Goal: Find specific page/section: Find specific page/section

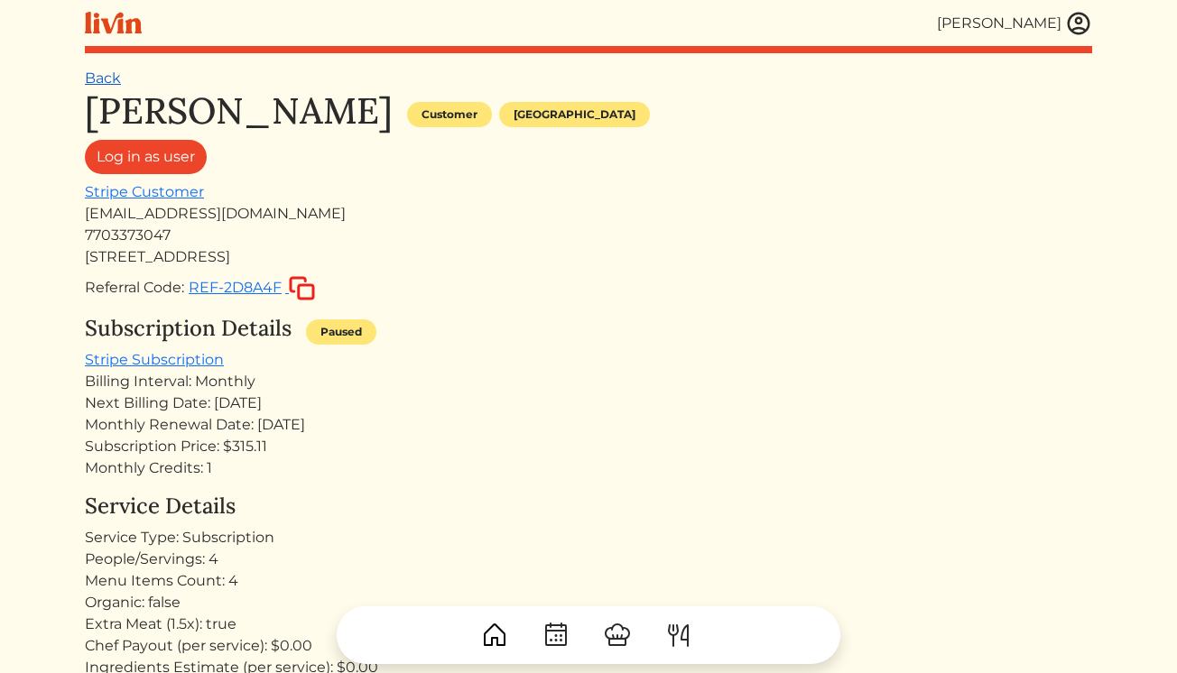
click at [117, 70] on link "Back" at bounding box center [103, 77] width 36 height 17
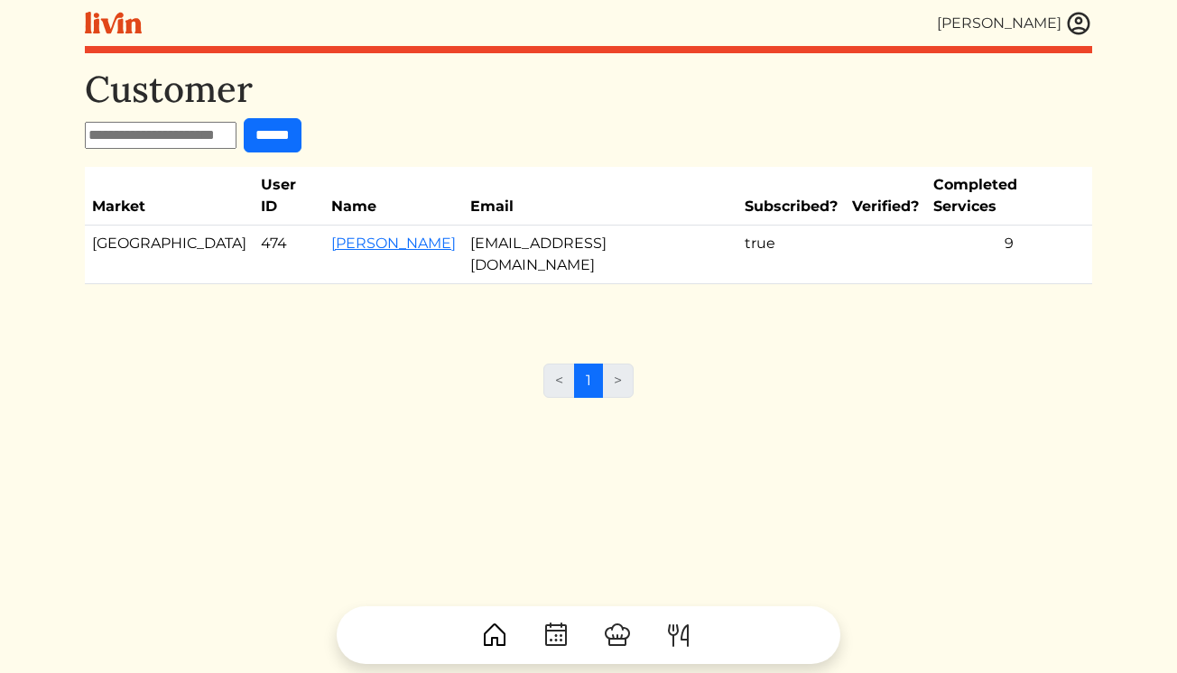
click at [183, 135] on input "text" at bounding box center [161, 135] width 152 height 27
type input "*******"
click at [244, 118] on input "******" at bounding box center [273, 135] width 58 height 34
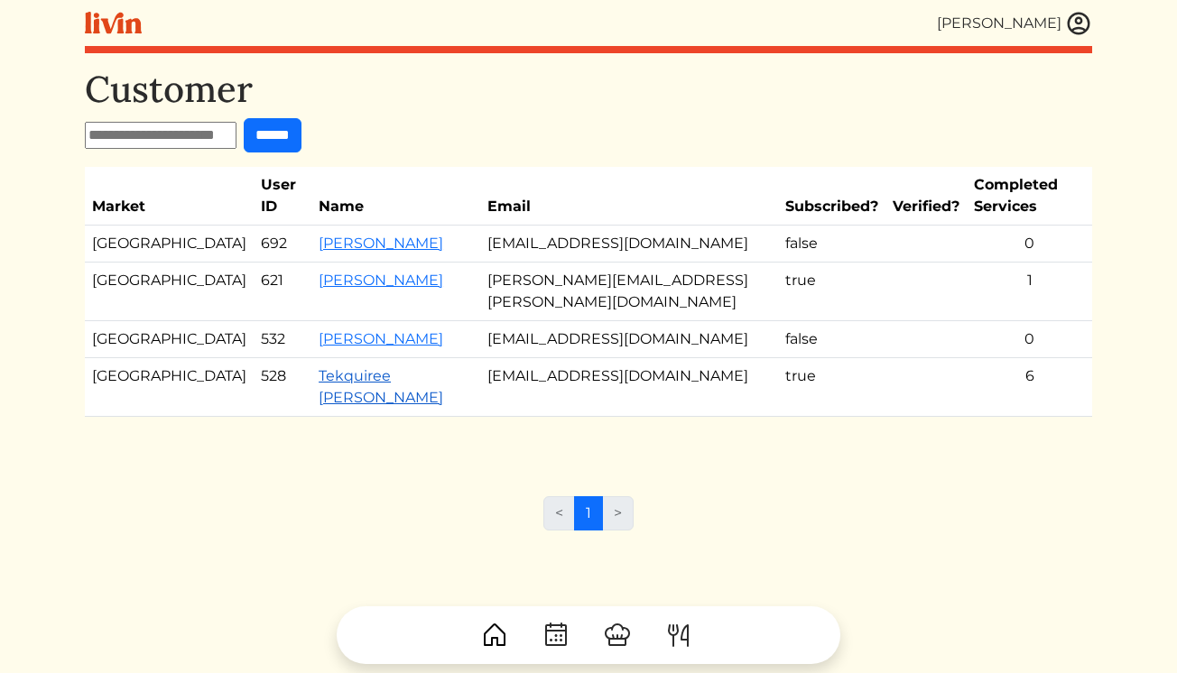
click at [319, 367] on link "Tekquiree [PERSON_NAME]" at bounding box center [381, 386] width 125 height 39
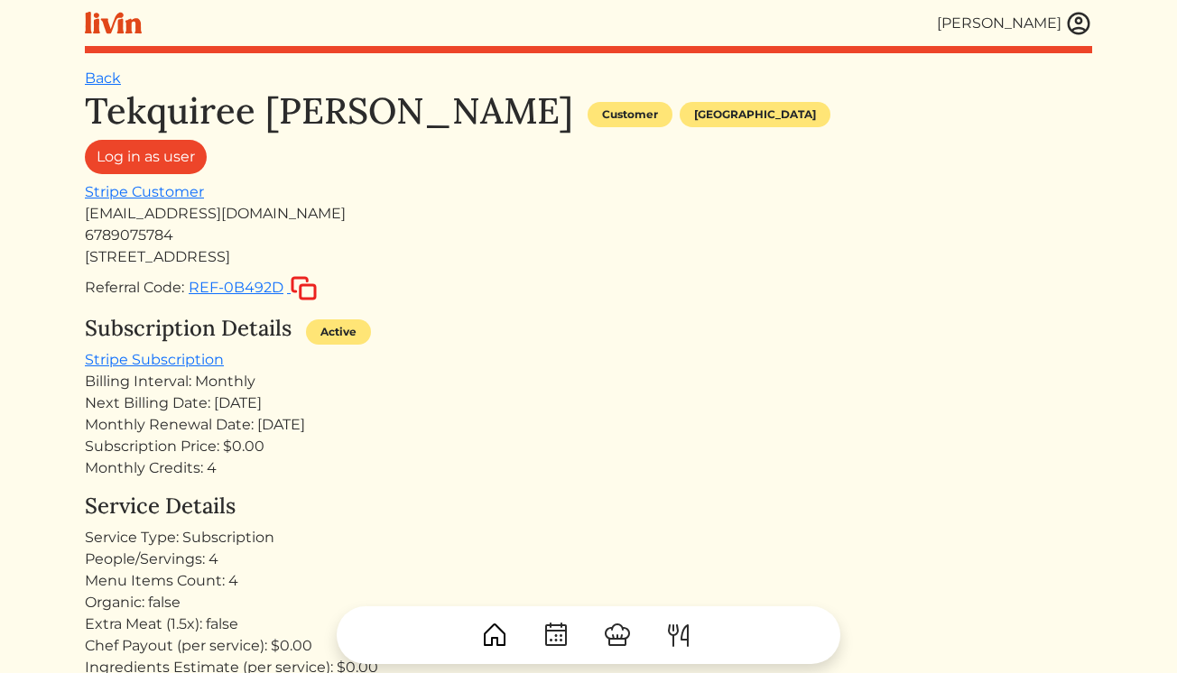
click at [1077, 27] on img at bounding box center [1078, 23] width 27 height 27
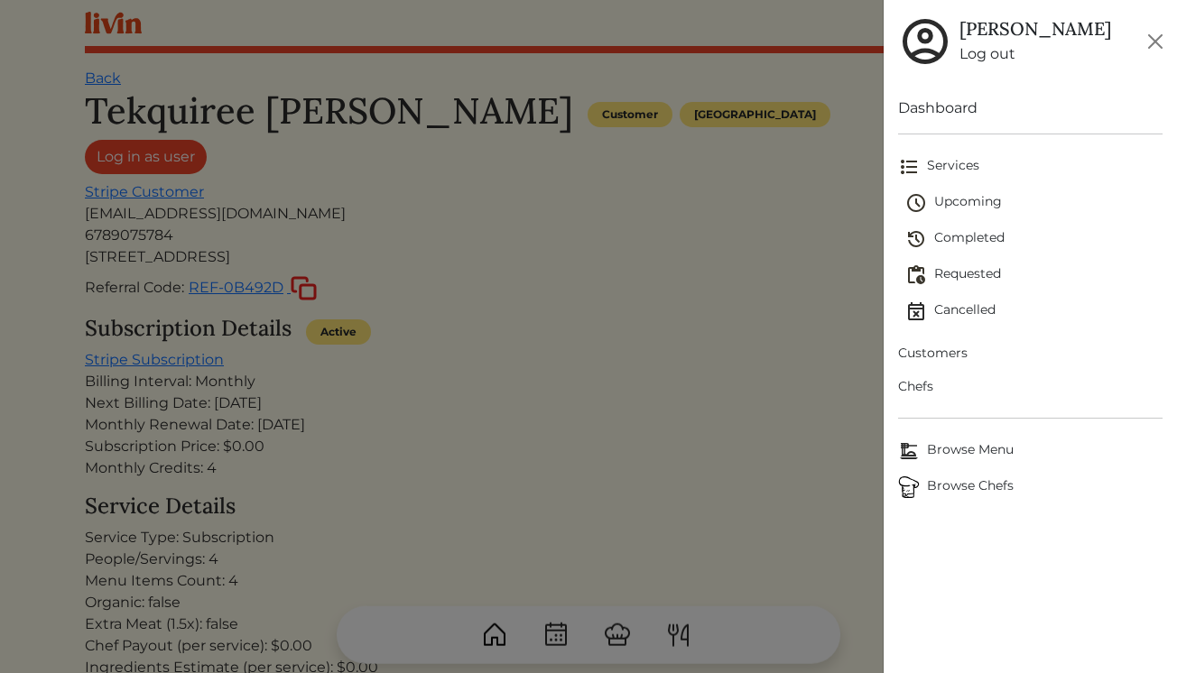
click at [924, 354] on span "Customers" at bounding box center [1030, 353] width 264 height 19
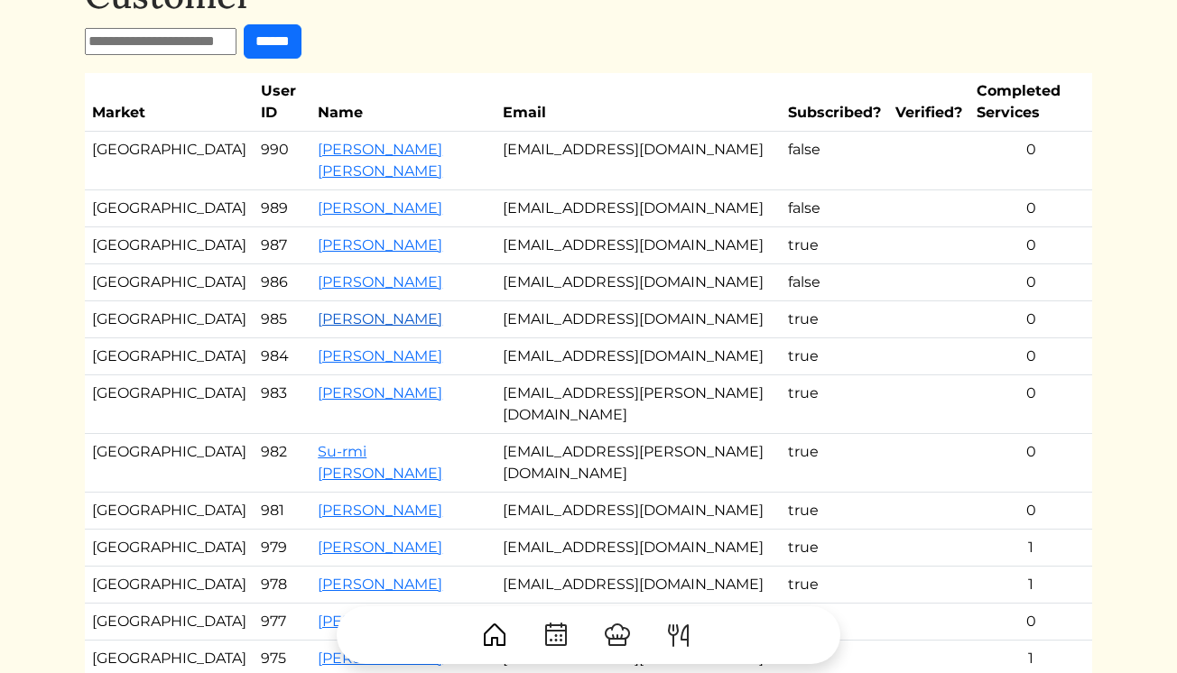
click at [318, 328] on link "[PERSON_NAME]" at bounding box center [380, 318] width 125 height 17
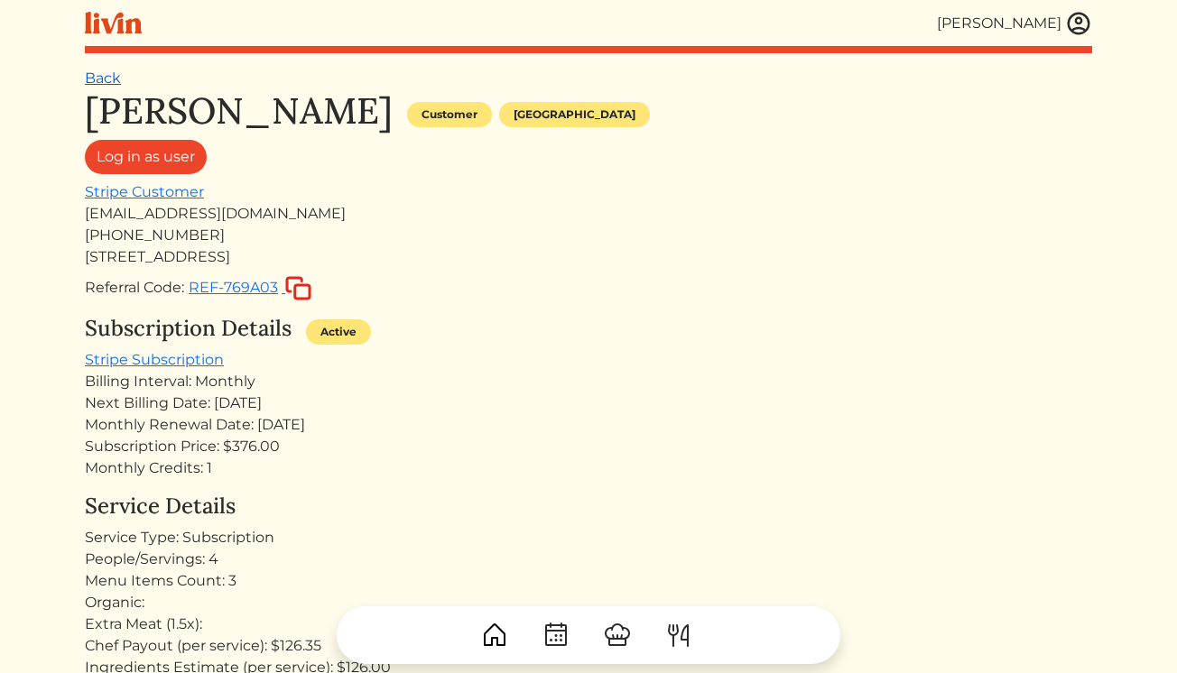
click at [97, 77] on link "Back" at bounding box center [103, 77] width 36 height 17
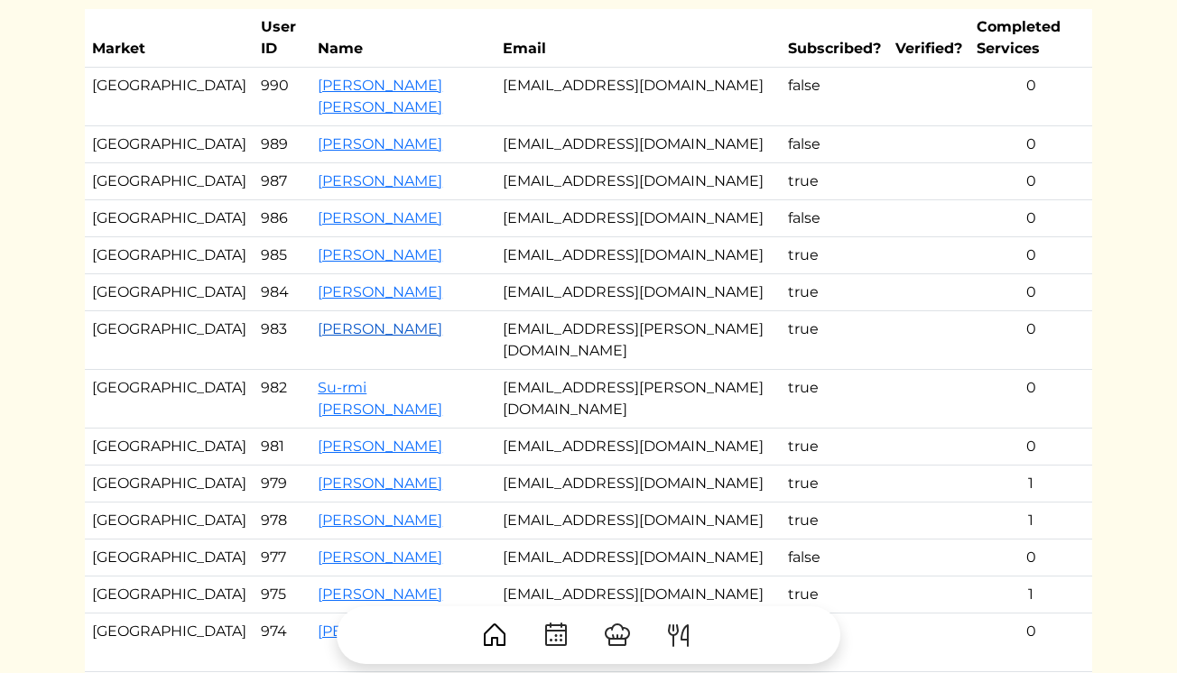
scroll to position [163, 0]
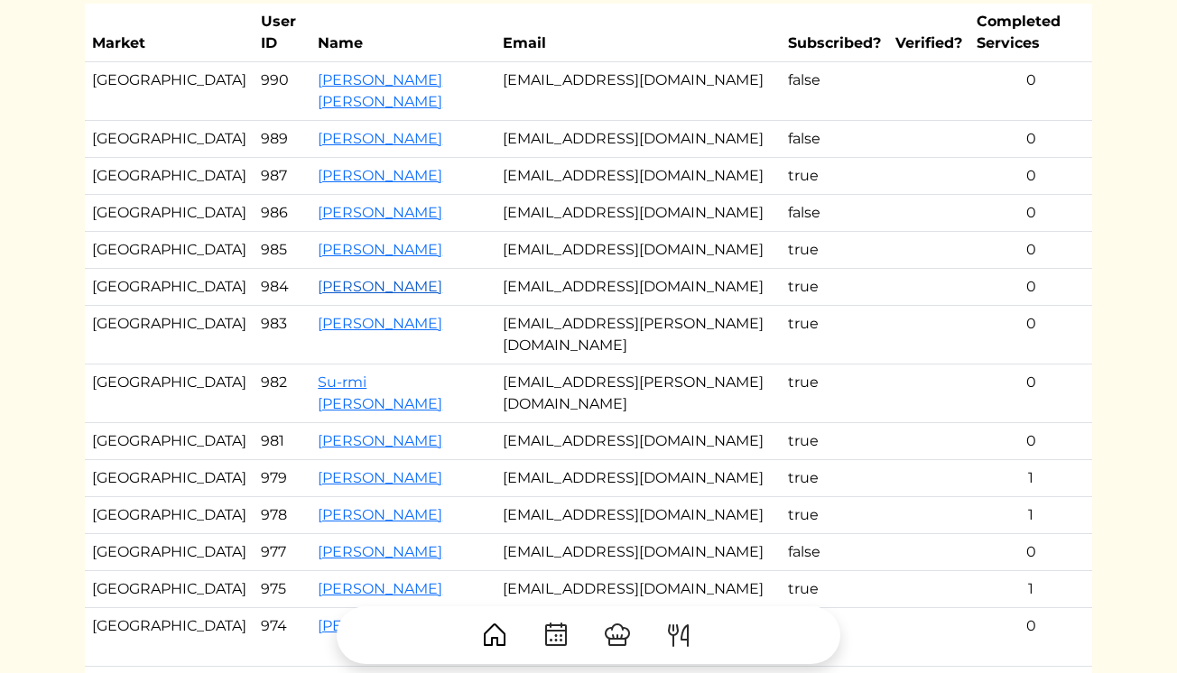
click at [318, 295] on link "[PERSON_NAME]" at bounding box center [380, 286] width 125 height 17
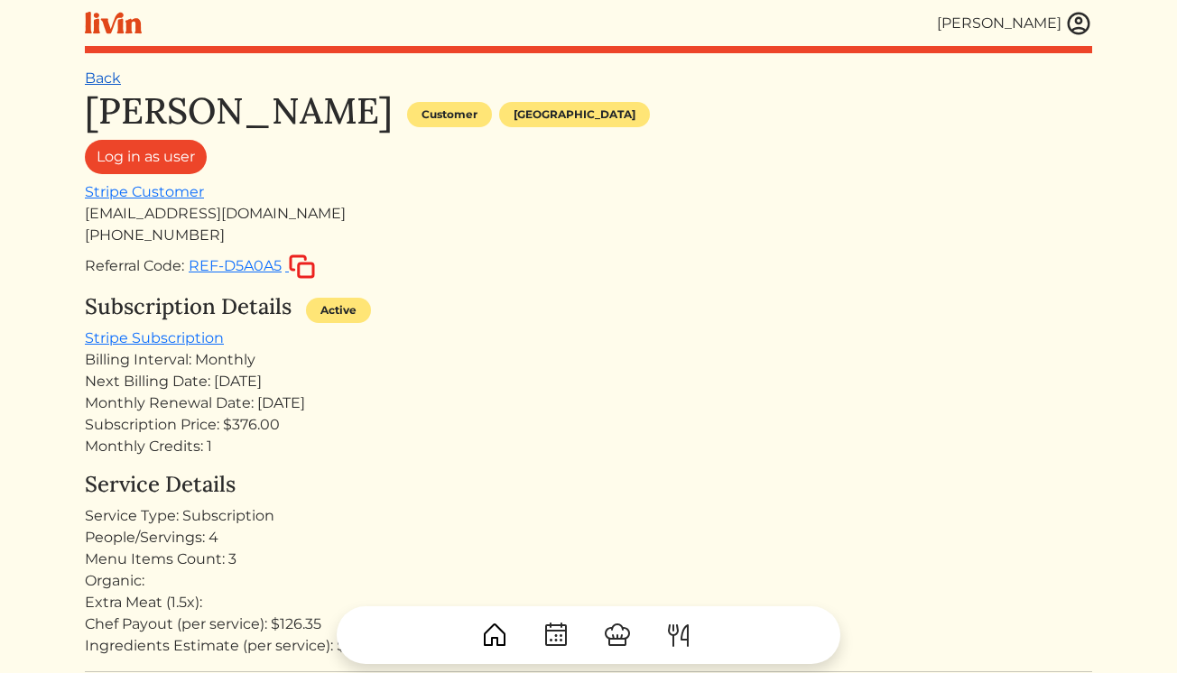
click at [104, 74] on link "Back" at bounding box center [103, 77] width 36 height 17
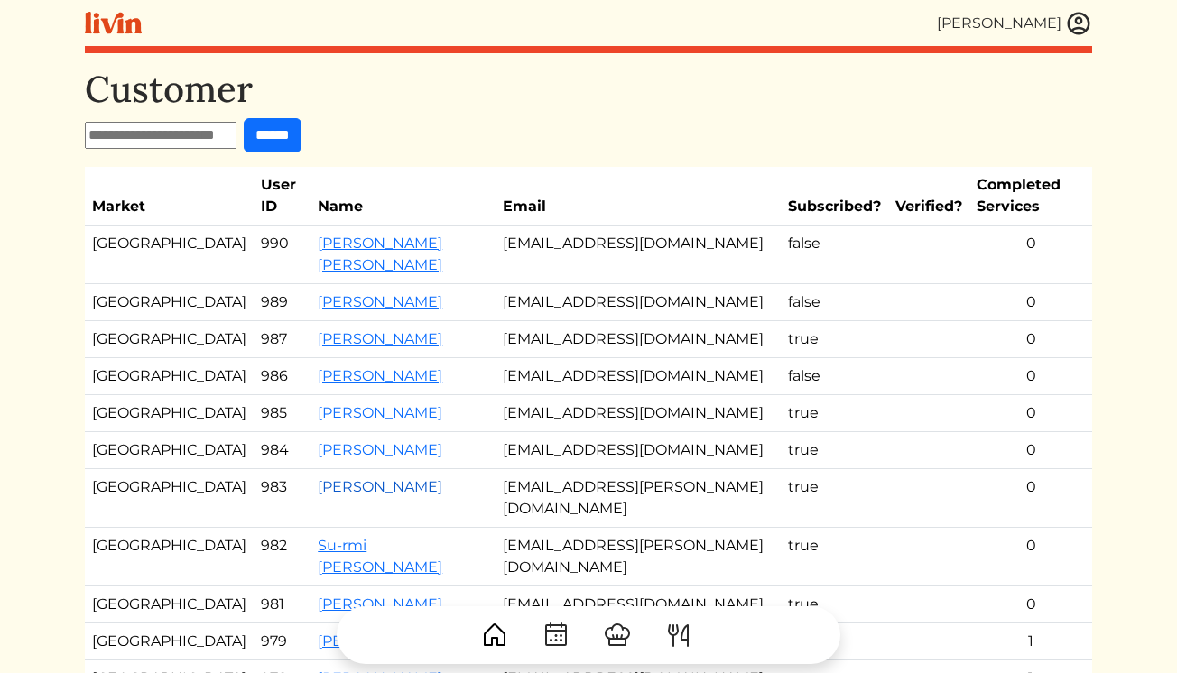
click at [322, 495] on link "[PERSON_NAME]" at bounding box center [380, 486] width 125 height 17
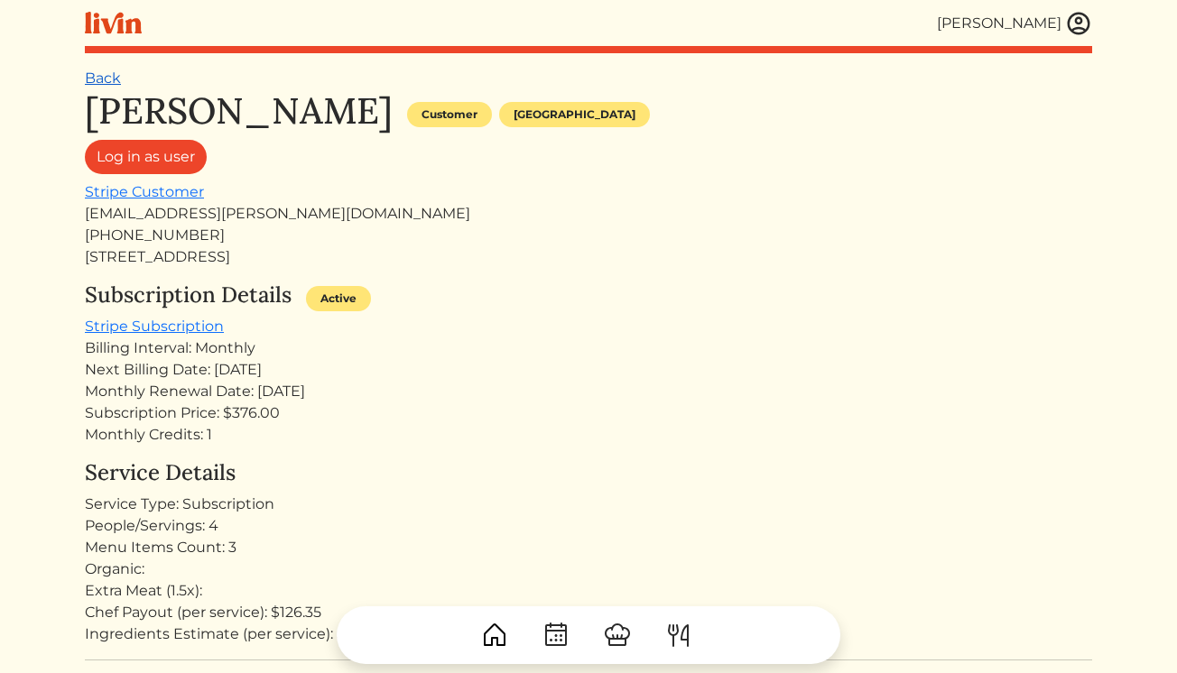
click at [111, 83] on link "Back" at bounding box center [103, 77] width 36 height 17
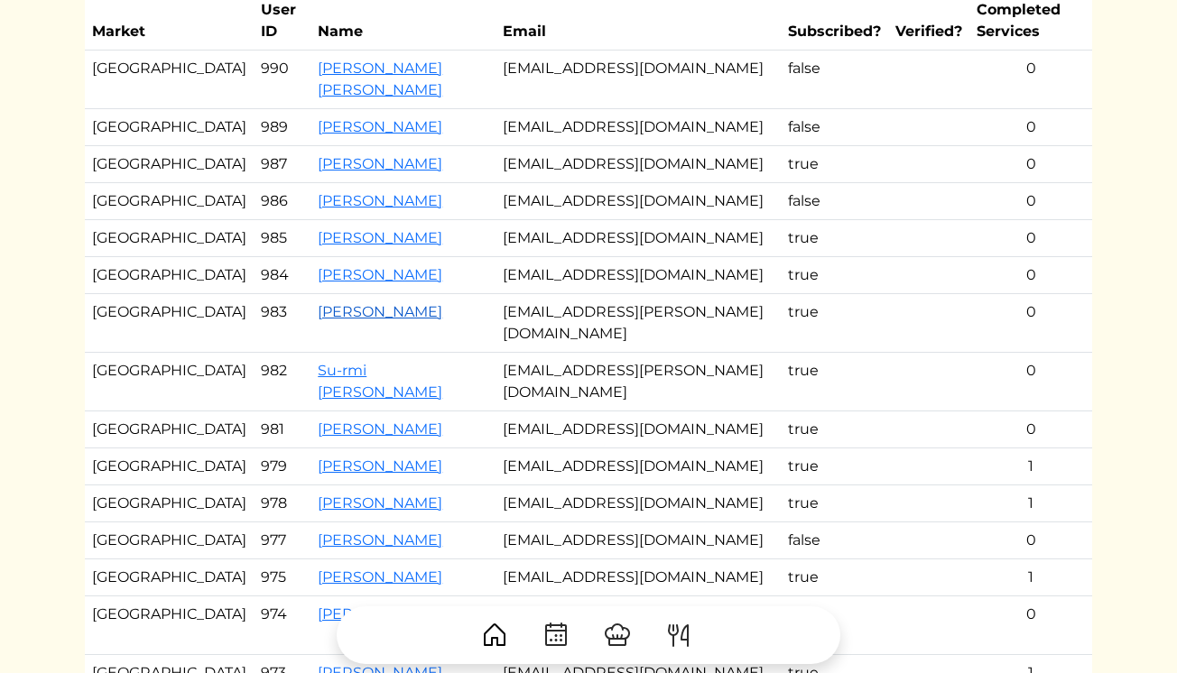
scroll to position [185, 0]
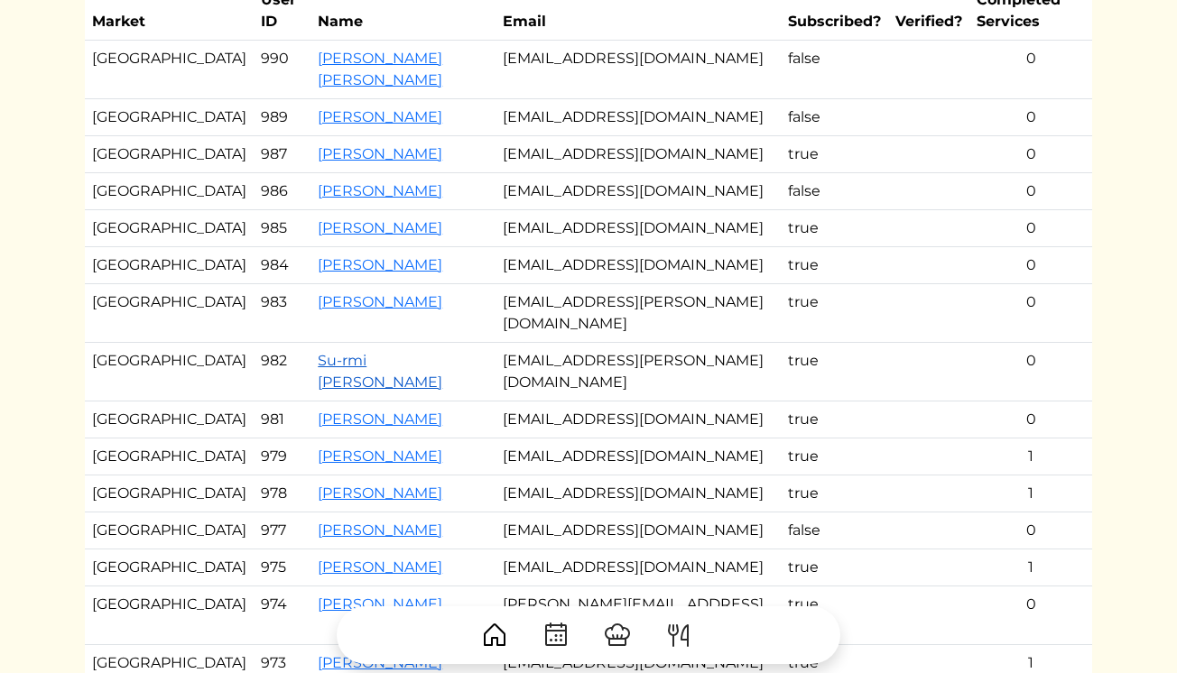
click at [318, 391] on link "Su-rmi [PERSON_NAME]" at bounding box center [380, 371] width 125 height 39
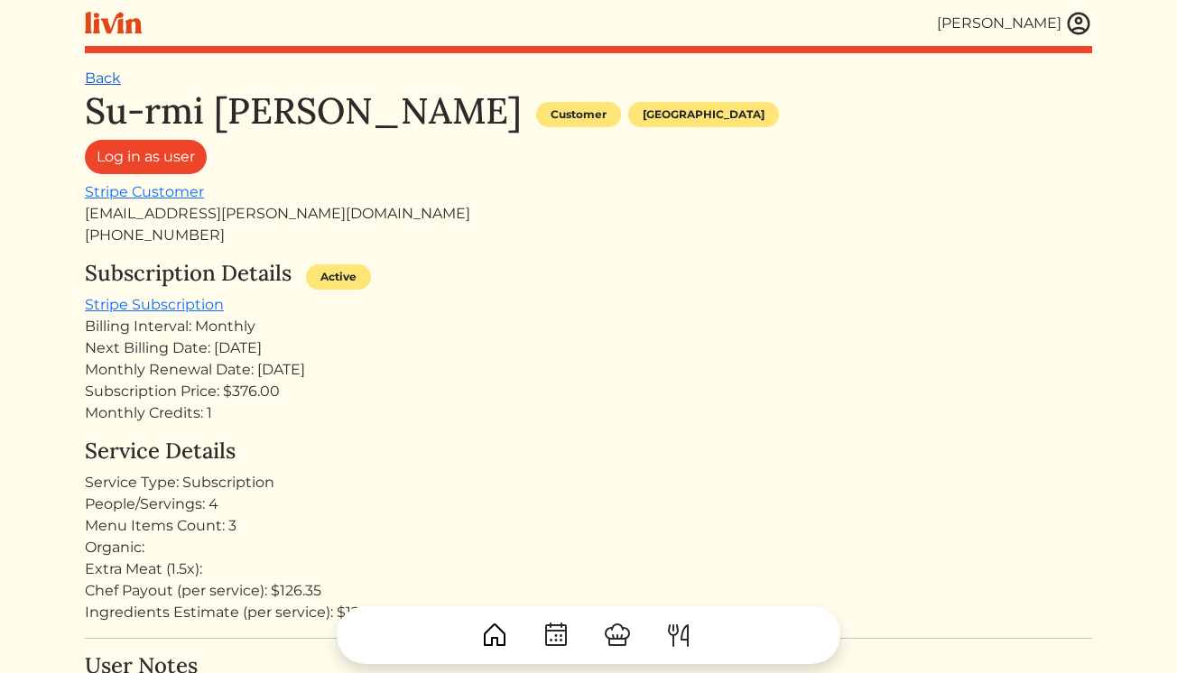
click at [102, 77] on link "Back" at bounding box center [103, 77] width 36 height 17
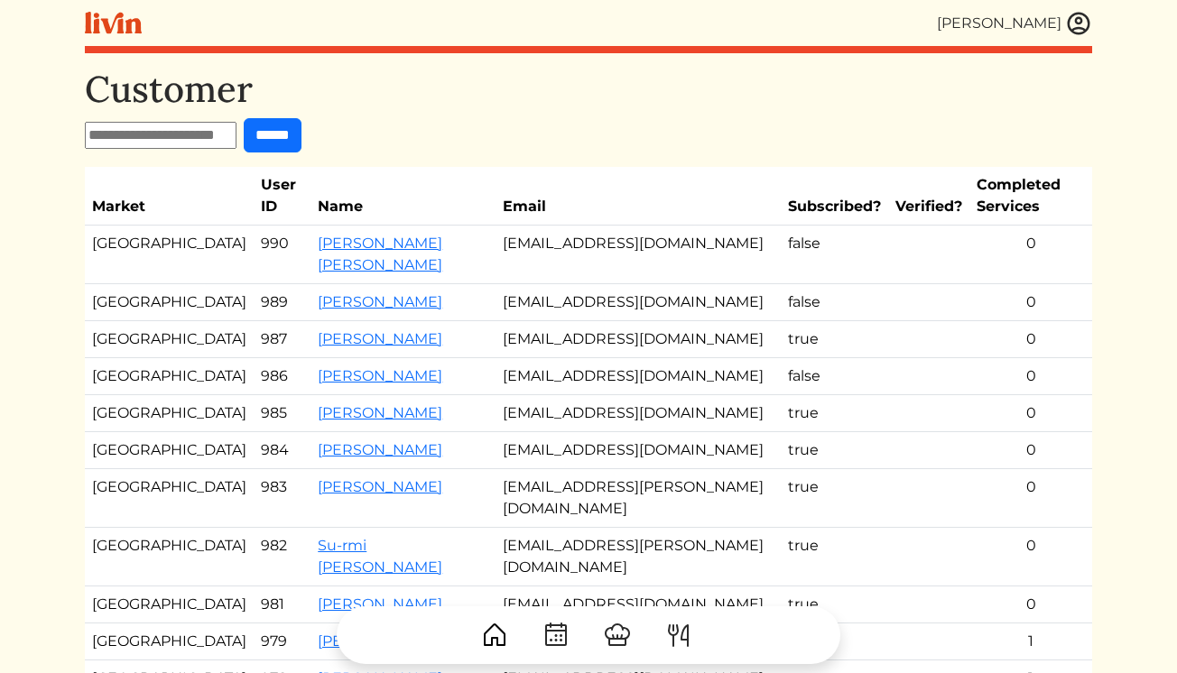
click at [199, 131] on input "text" at bounding box center [161, 135] width 152 height 27
type input "*****"
click at [244, 118] on input "******" at bounding box center [273, 135] width 58 height 34
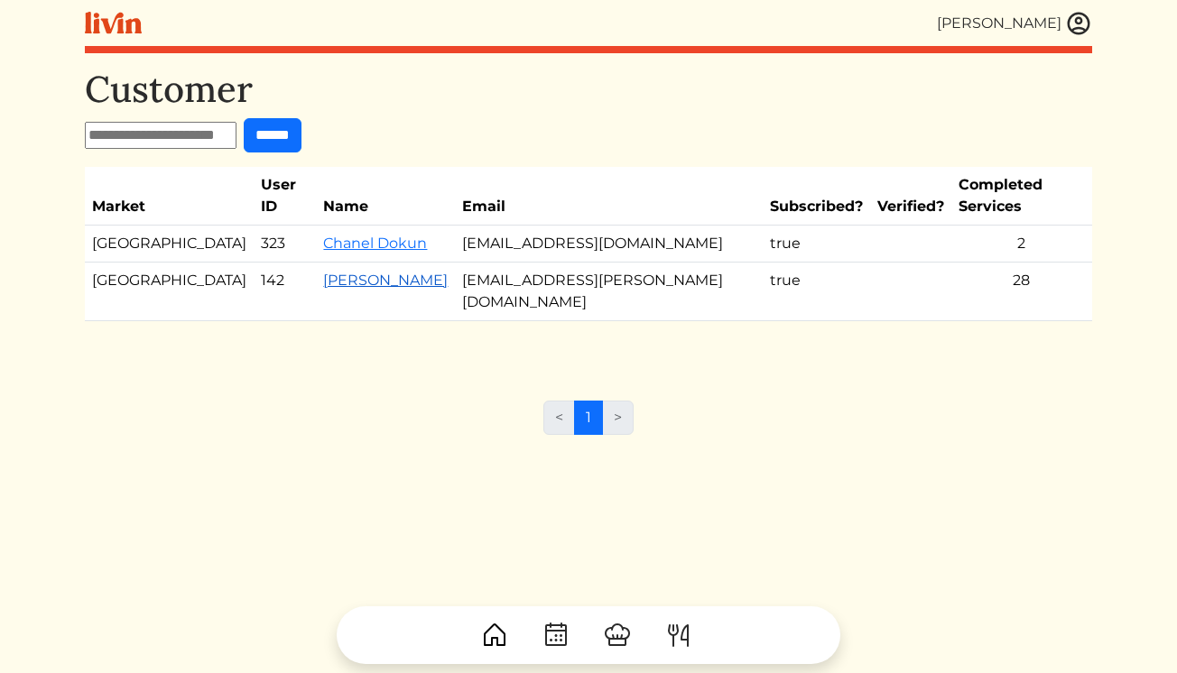
click at [323, 272] on link "[PERSON_NAME]" at bounding box center [385, 280] width 125 height 17
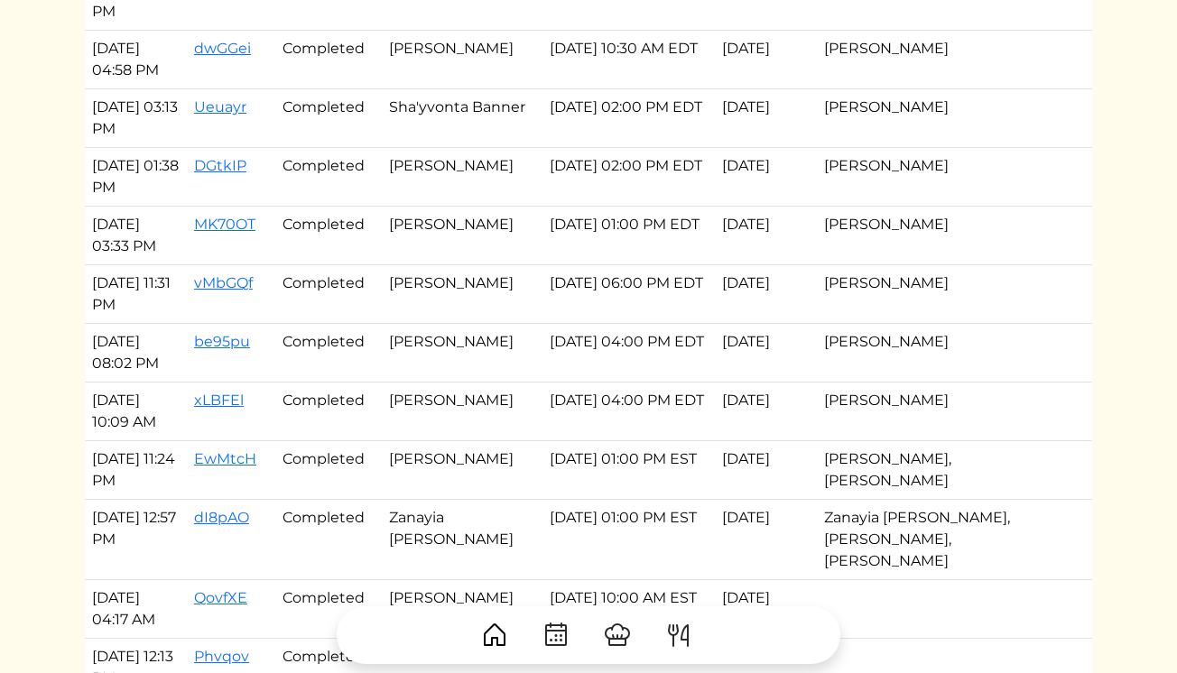
scroll to position [1872, 0]
